Goal: Task Accomplishment & Management: Complete application form

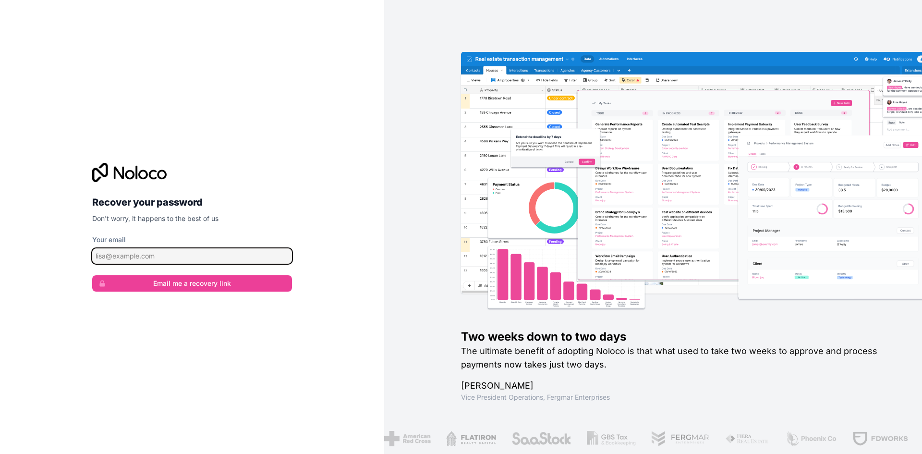
click at [181, 256] on input "Your email" at bounding box center [192, 255] width 200 height 15
type input "[EMAIL_ADDRESS][DOMAIN_NAME]"
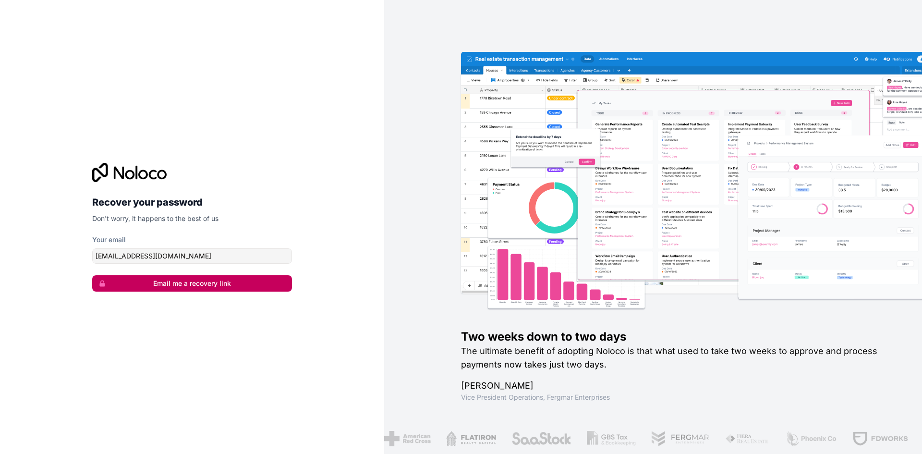
click at [186, 284] on button "Email me a recovery link" at bounding box center [192, 283] width 200 height 16
click at [187, 284] on button "Email me a recovery link" at bounding box center [192, 283] width 200 height 16
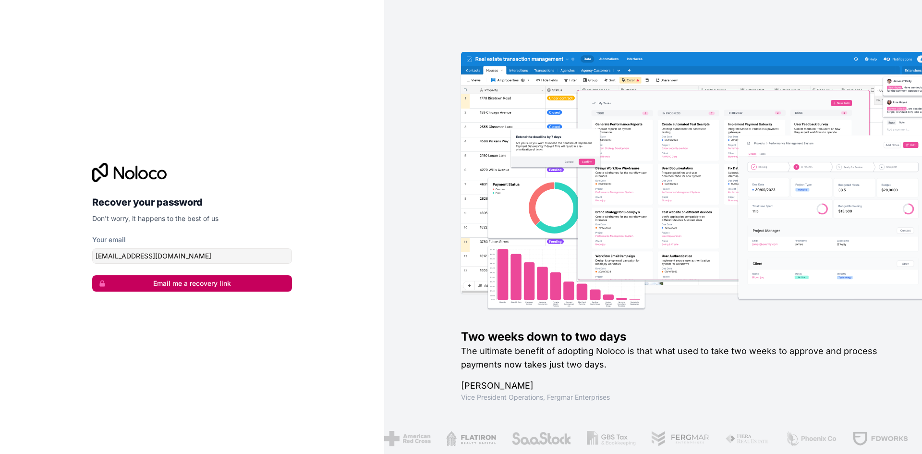
click at [215, 282] on button "Email me a recovery link" at bounding box center [192, 283] width 200 height 16
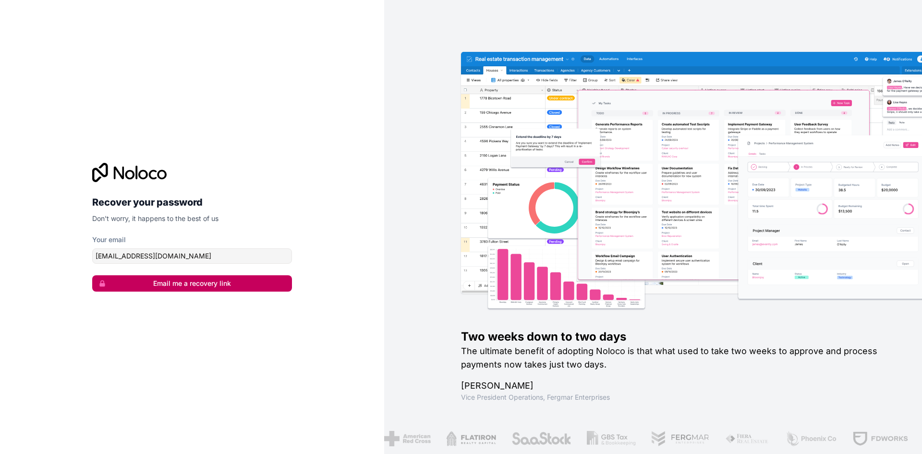
click at [215, 282] on button "Email me a recovery link" at bounding box center [192, 283] width 200 height 16
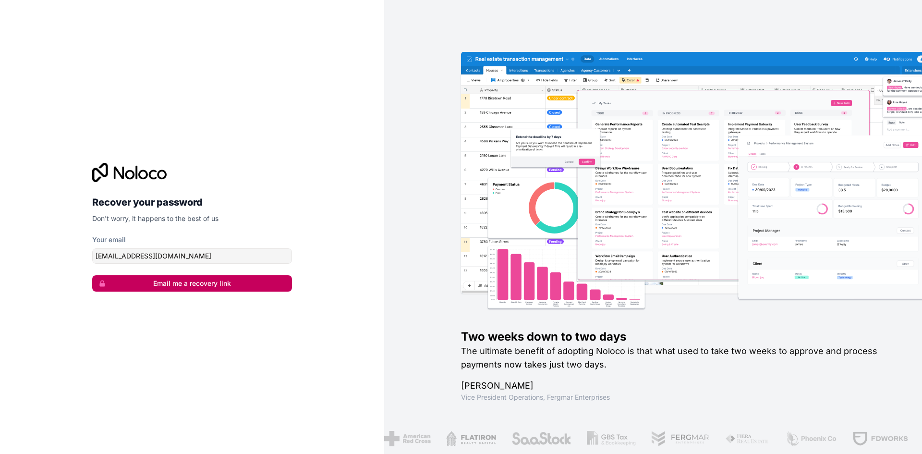
click at [215, 282] on button "Email me a recovery link" at bounding box center [192, 283] width 200 height 16
click at [228, 279] on button "Email me a recovery link" at bounding box center [192, 283] width 200 height 16
click at [206, 285] on button "Email me a recovery link" at bounding box center [192, 283] width 200 height 16
